Goal: Find contact information: Find contact information

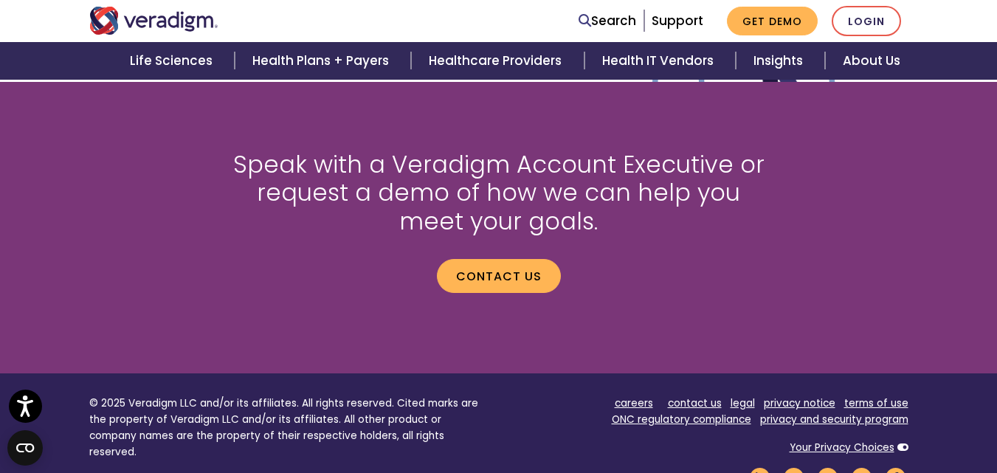
scroll to position [2110, 0]
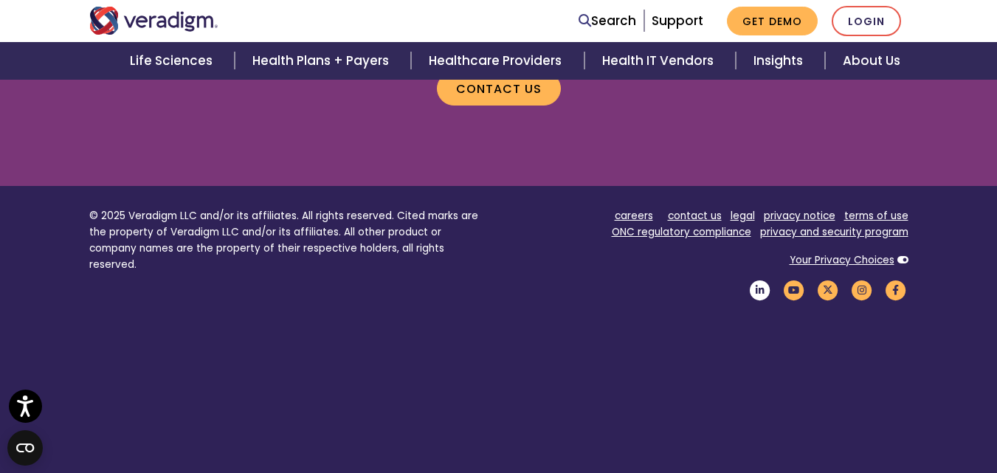
click at [760, 280] on icon "Veradigm LinkedIn Link" at bounding box center [759, 290] width 25 height 20
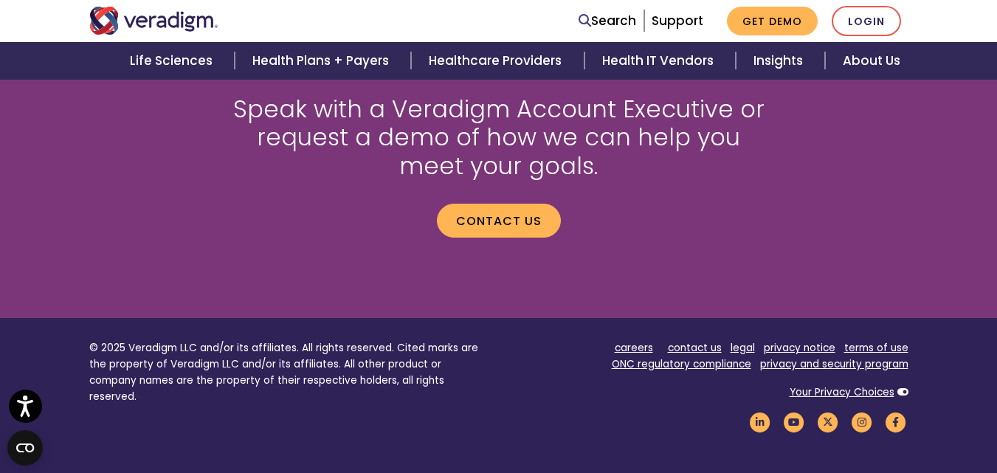
scroll to position [1980, 0]
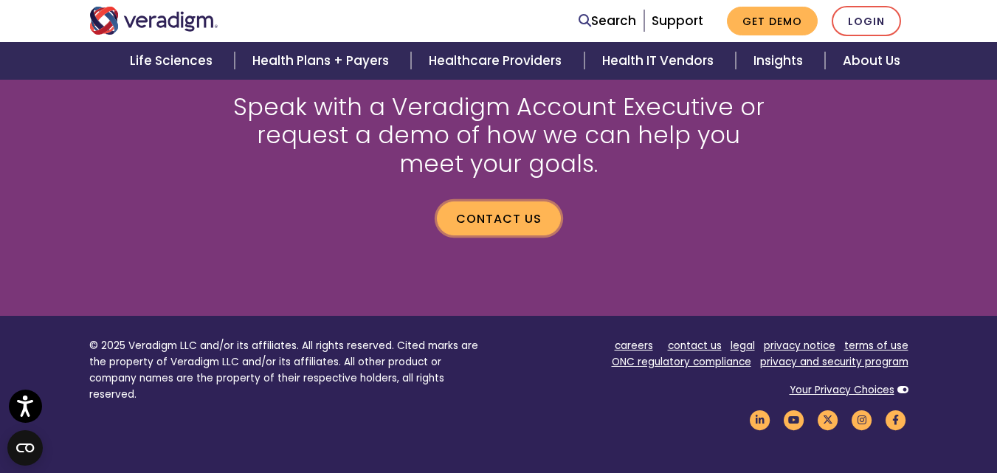
click at [495, 201] on link "Contact us" at bounding box center [499, 218] width 124 height 34
click at [473, 201] on link "Contact us" at bounding box center [499, 218] width 124 height 34
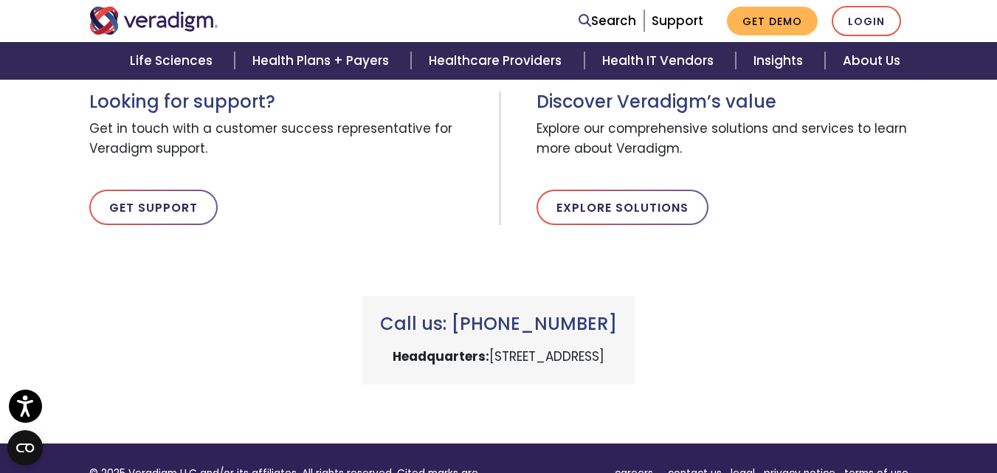
scroll to position [491, 0]
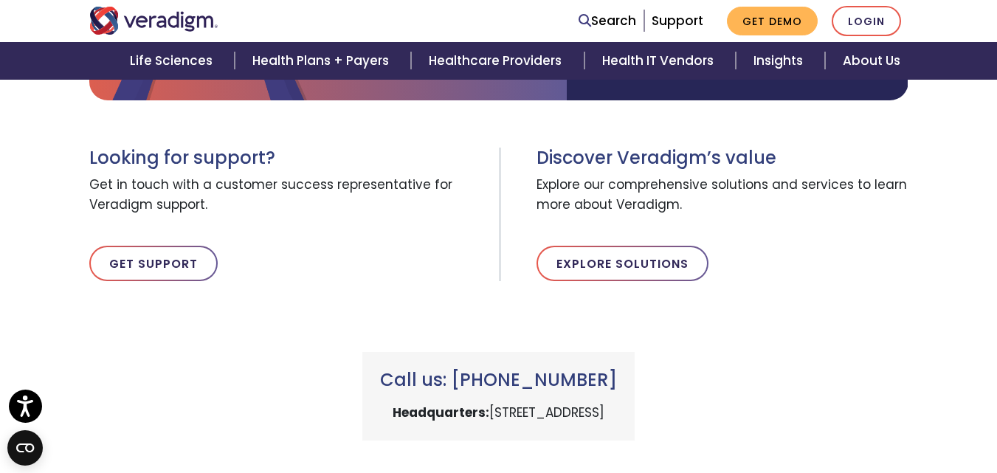
drag, startPoint x: 705, startPoint y: 386, endPoint x: 392, endPoint y: 369, distance: 314.0
click at [392, 369] on div "Call us: [PHONE_NUMBER] Headquarters: [STREET_ADDRESS]" at bounding box center [498, 396] width 272 height 89
copy p "[STREET_ADDRESS]"
drag, startPoint x: 620, startPoint y: 337, endPoint x: 456, endPoint y: 332, distance: 164.6
click at [456, 352] on div "Call us: [PHONE_NUMBER] Headquarters: [STREET_ADDRESS]" at bounding box center [498, 396] width 272 height 89
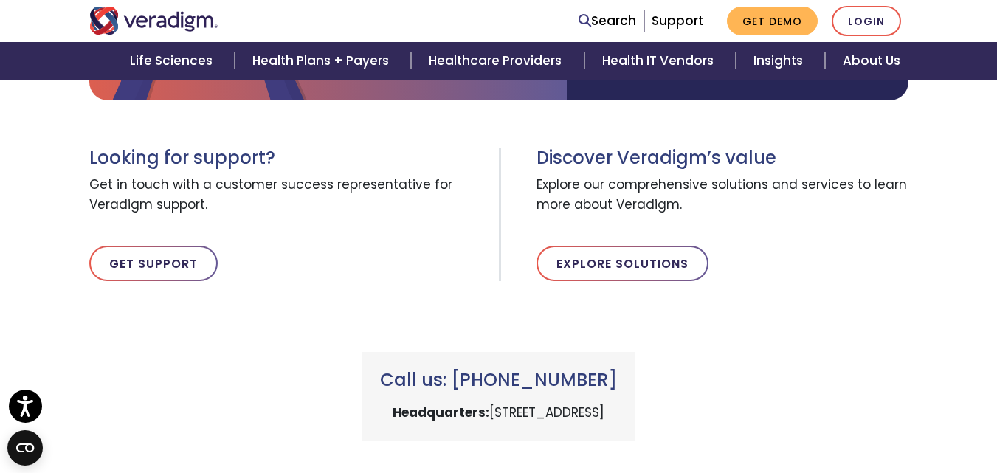
copy h3 "[PHONE_NUMBER]"
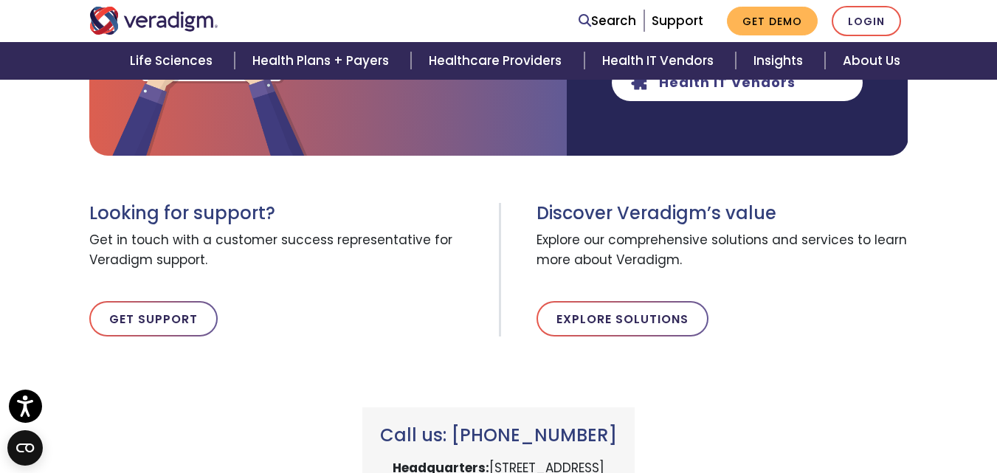
scroll to position [460, 0]
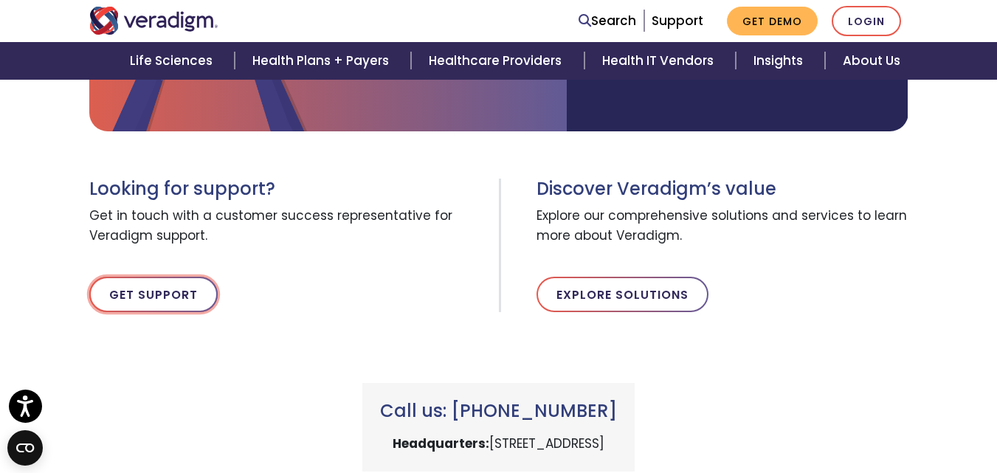
click at [167, 277] on link "Get Support" at bounding box center [153, 294] width 128 height 35
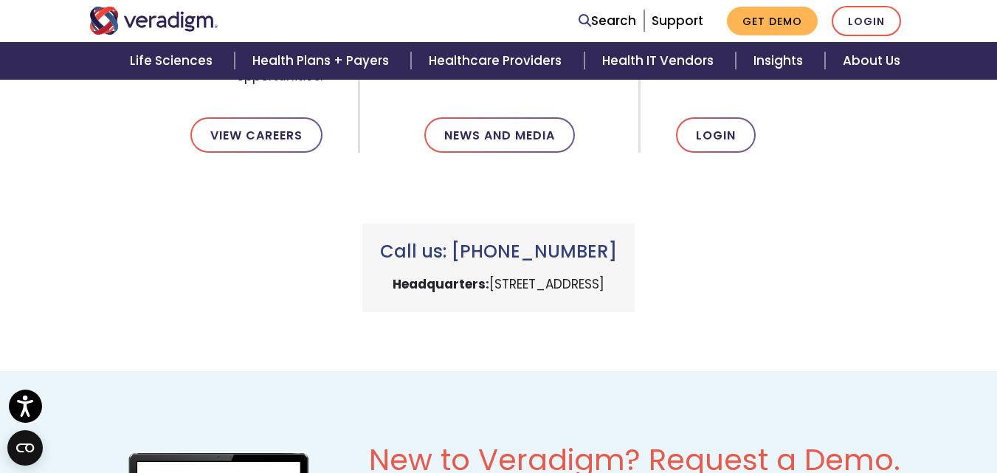
scroll to position [612, 0]
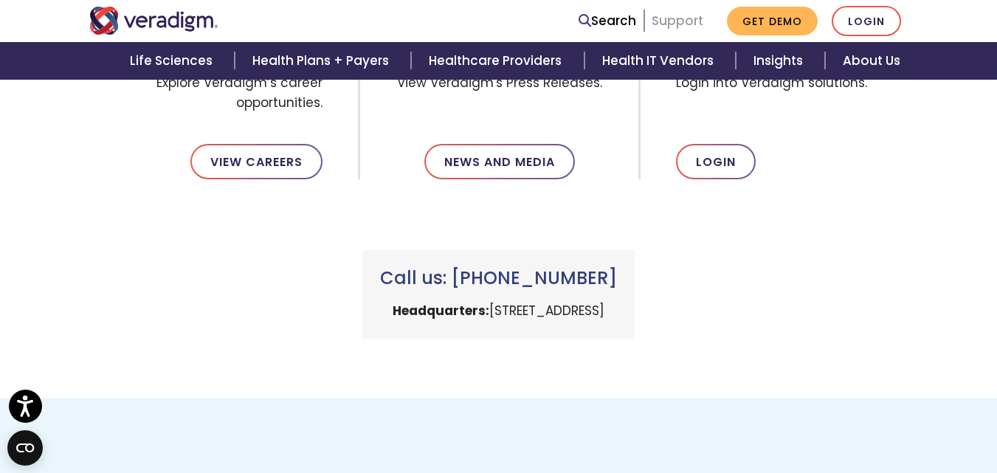
click at [677, 19] on link "Support" at bounding box center [677, 21] width 52 height 18
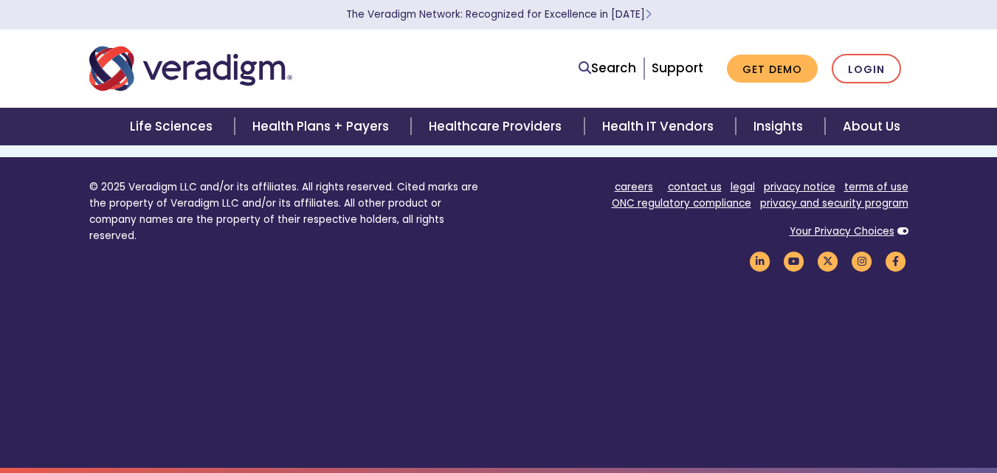
scroll to position [1131, 0]
